Goal: Task Accomplishment & Management: Use online tool/utility

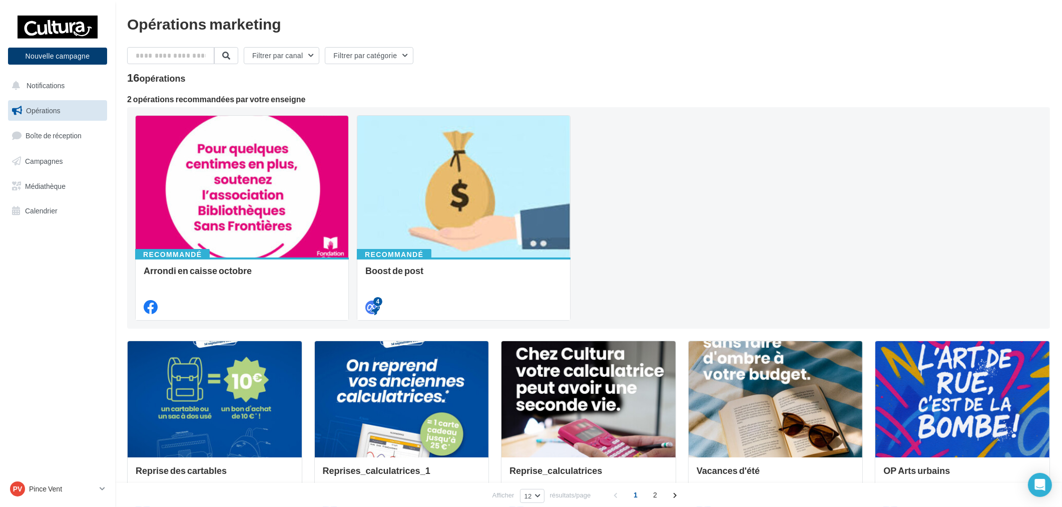
click at [58, 54] on button "Nouvelle campagne" at bounding box center [57, 56] width 99 height 17
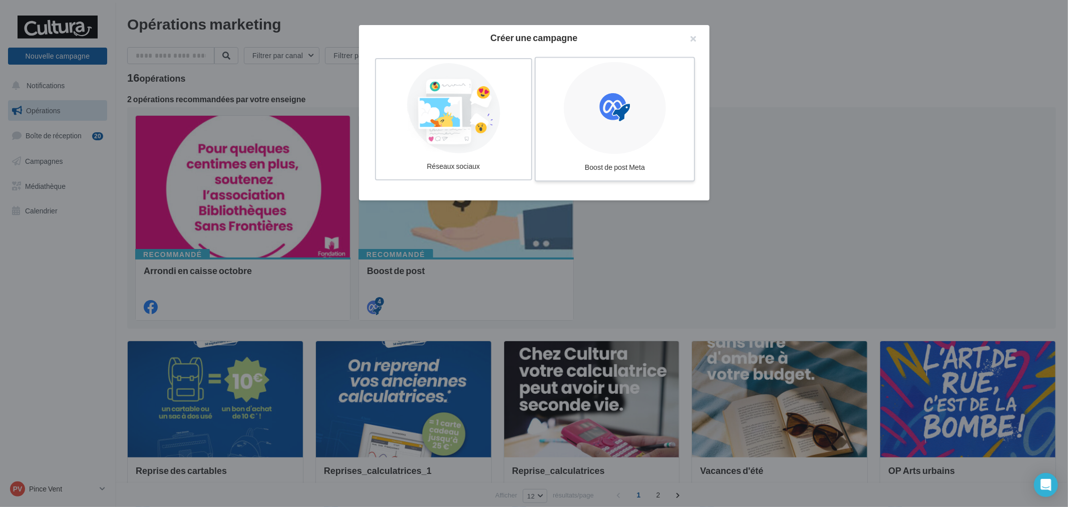
click at [673, 109] on label "Boost de post Meta" at bounding box center [614, 119] width 160 height 125
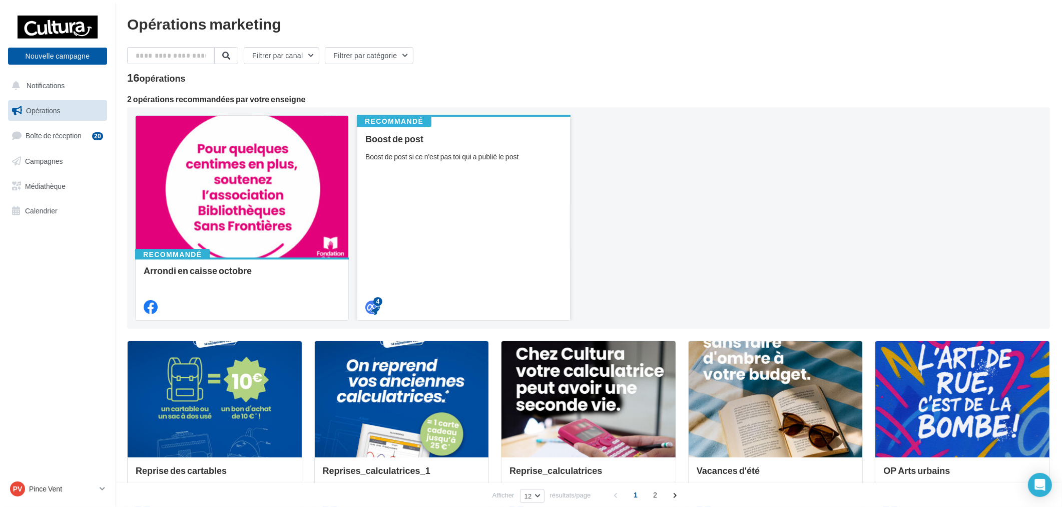
click at [553, 196] on div "Boost de post Boost de post si ce n'est pas toi qui a publié le post" at bounding box center [463, 222] width 197 height 177
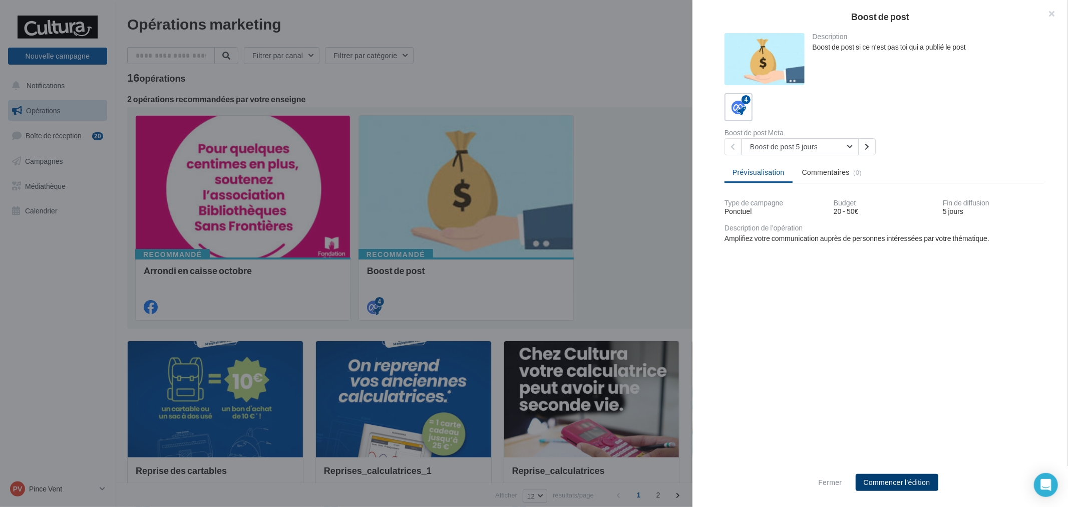
click at [887, 486] on button "Commencer l'édition" at bounding box center [897, 482] width 83 height 17
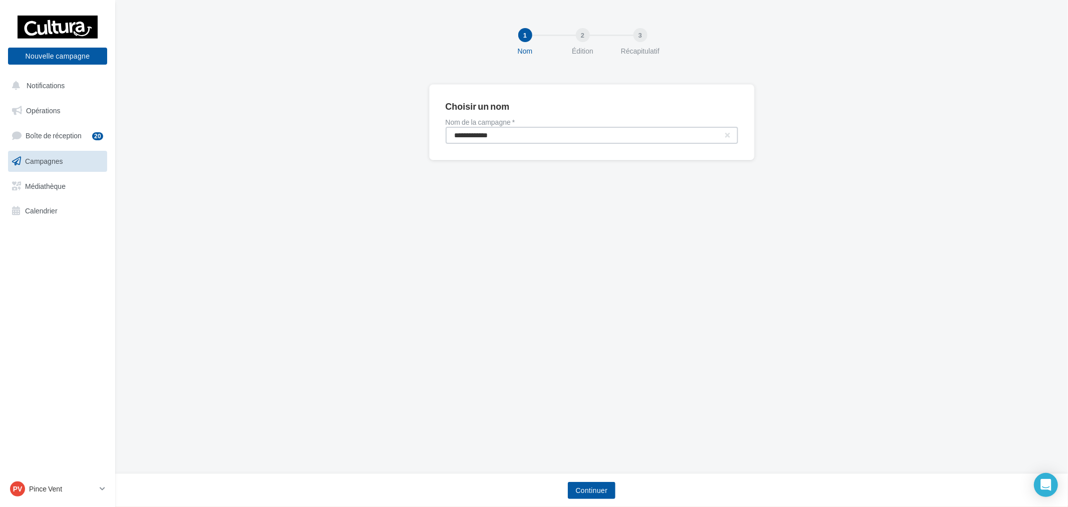
click at [570, 132] on input "**********" at bounding box center [592, 135] width 292 height 17
type input "**********"
click at [596, 488] on button "Continuer" at bounding box center [592, 490] width 48 height 17
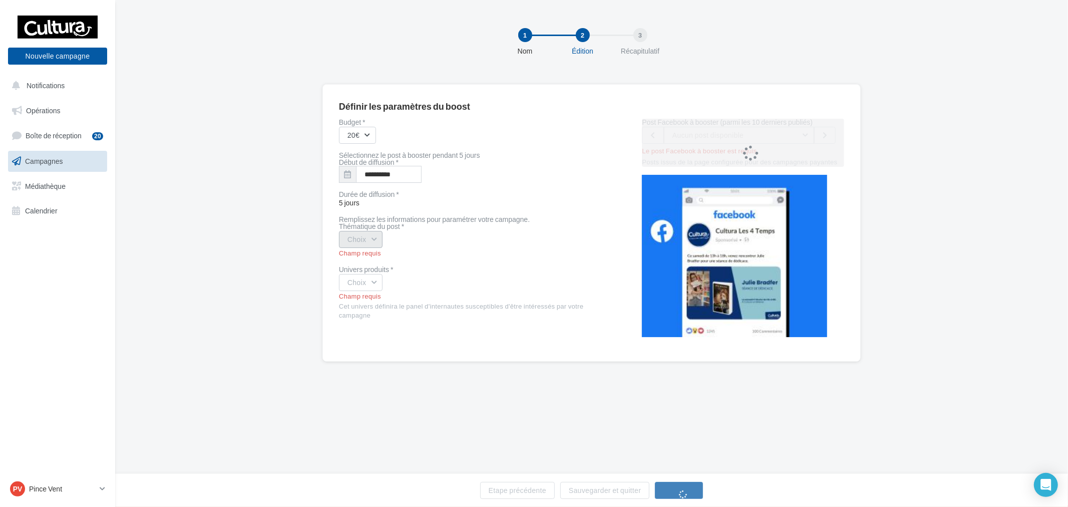
click at [356, 238] on button "Choix" at bounding box center [361, 239] width 44 height 17
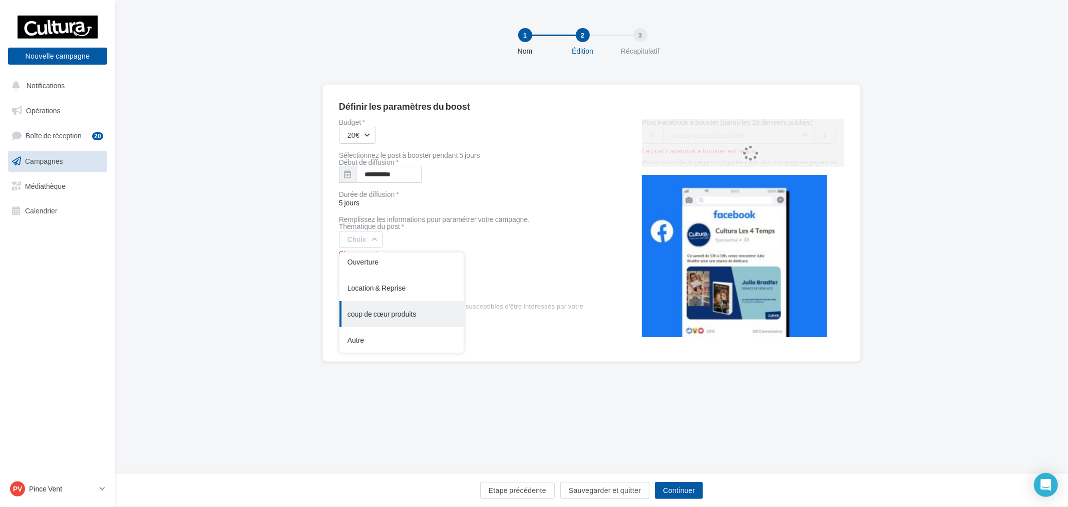
click at [404, 303] on div "coup de cœur produits" at bounding box center [401, 314] width 124 height 26
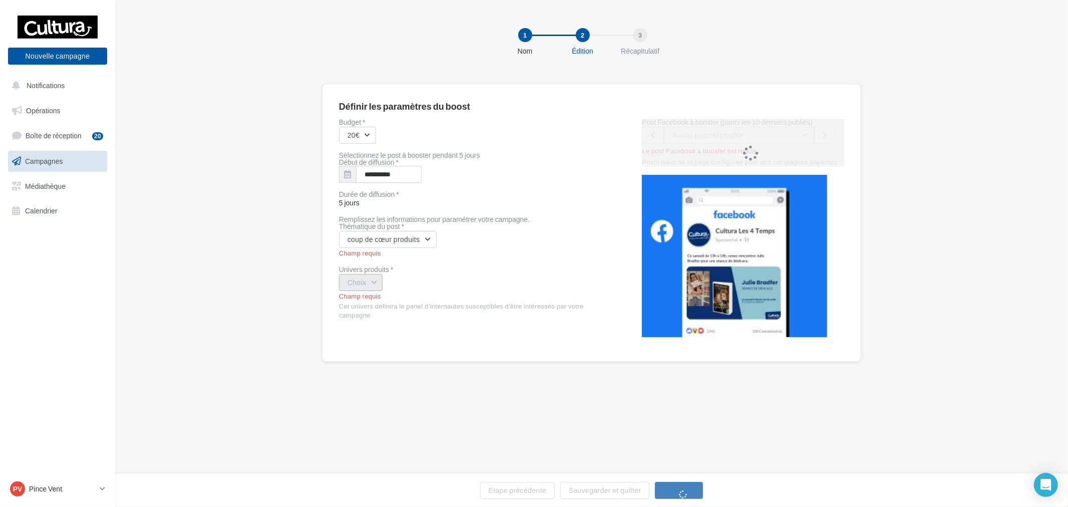
click at [359, 287] on button "Choix" at bounding box center [361, 282] width 44 height 17
click at [408, 295] on div "Loisirs créatifs" at bounding box center [401, 295] width 124 height 26
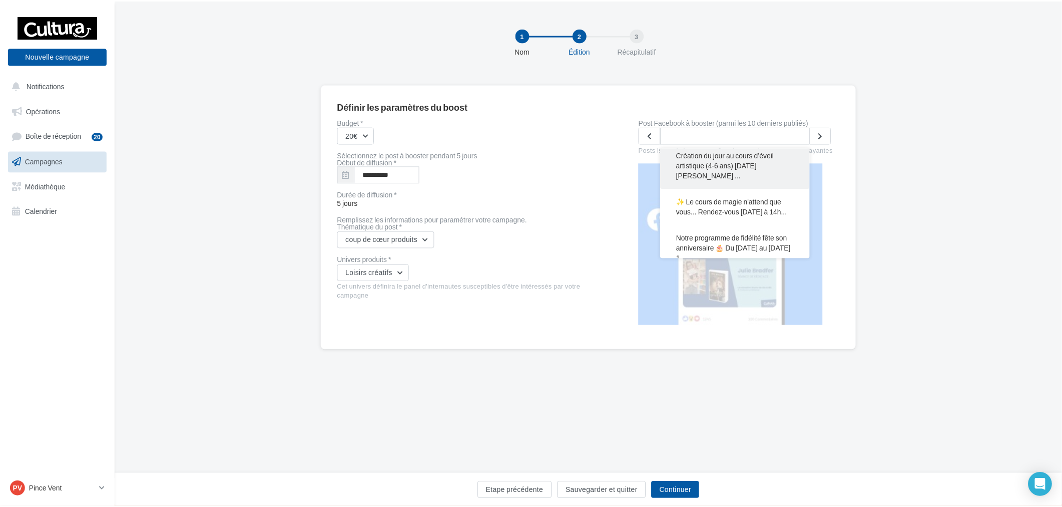
scroll to position [0, 0]
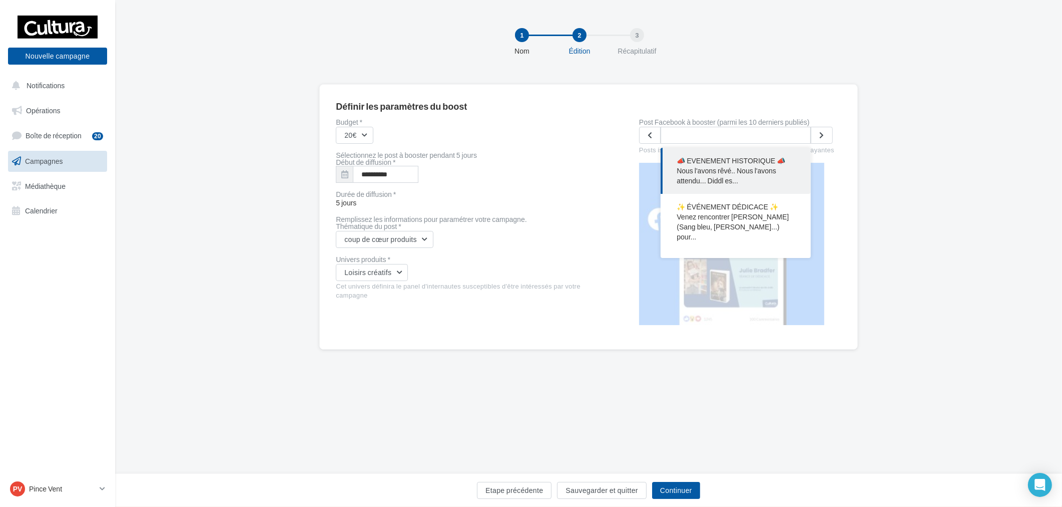
click at [872, 137] on div "**********" at bounding box center [588, 232] width 947 height 297
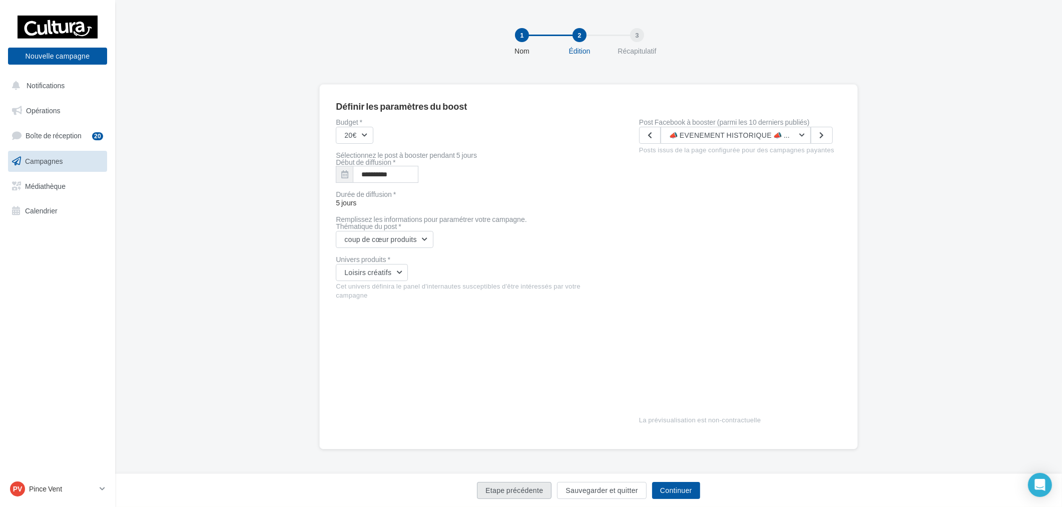
click at [521, 486] on button "Etape précédente" at bounding box center [514, 490] width 75 height 17
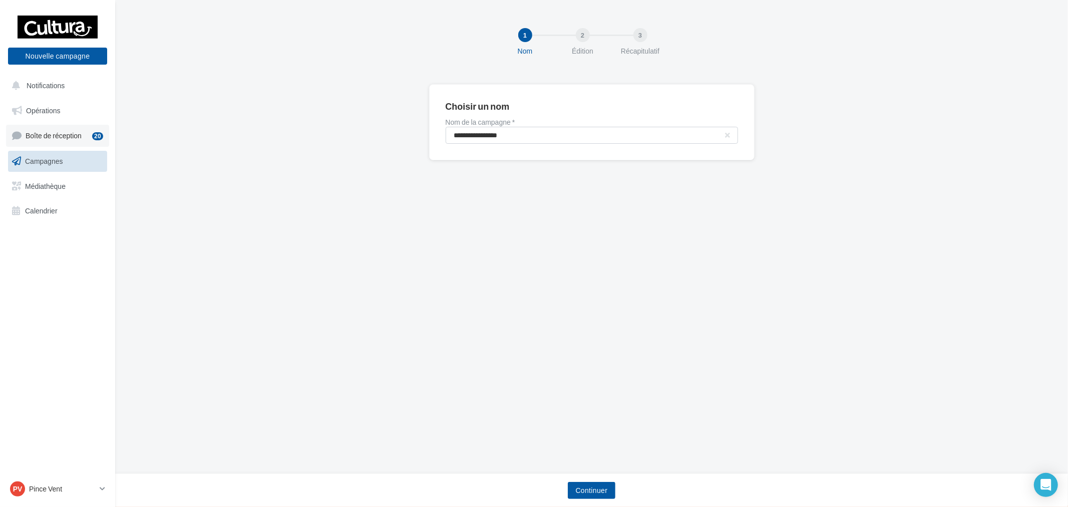
click at [64, 133] on span "Boîte de réception" at bounding box center [54, 135] width 56 height 9
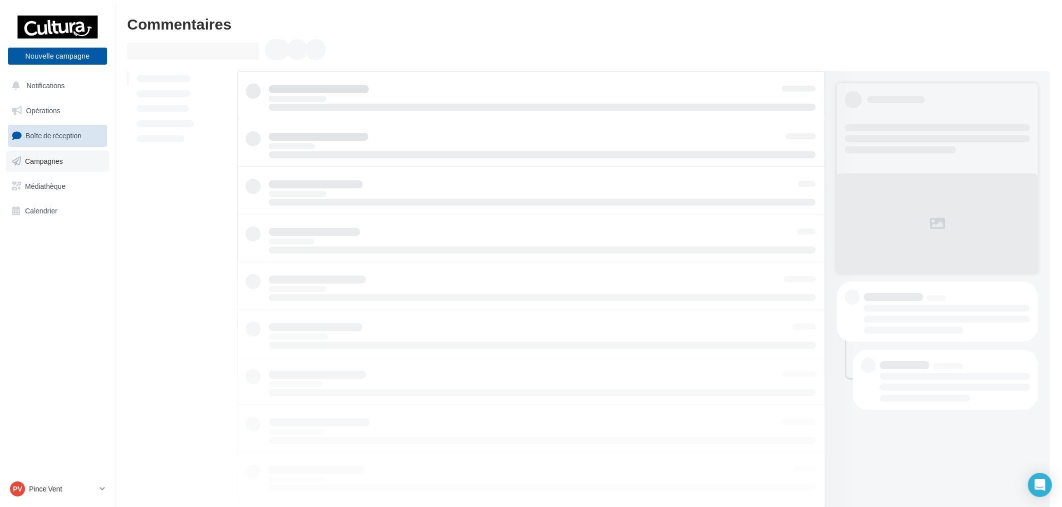
click at [72, 161] on link "Campagnes" at bounding box center [57, 161] width 103 height 21
